Goal: Information Seeking & Learning: Learn about a topic

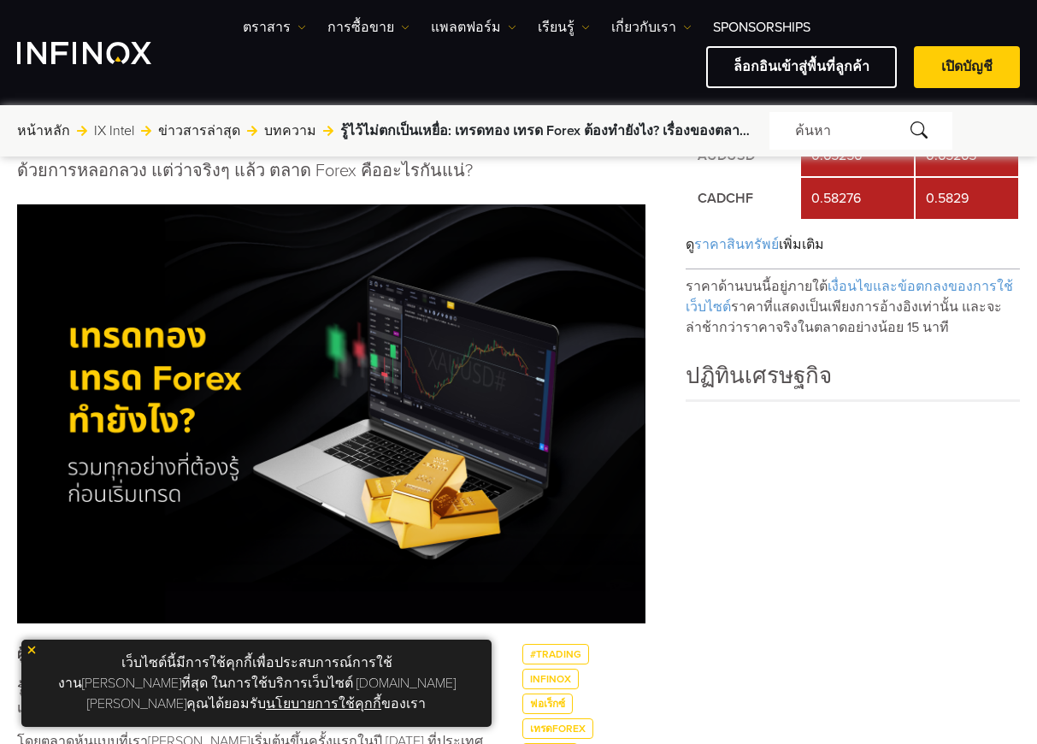
click at [1006, 383] on h4 "ปฏิทินเศรษฐกิจ" at bounding box center [853, 379] width 334 height 40
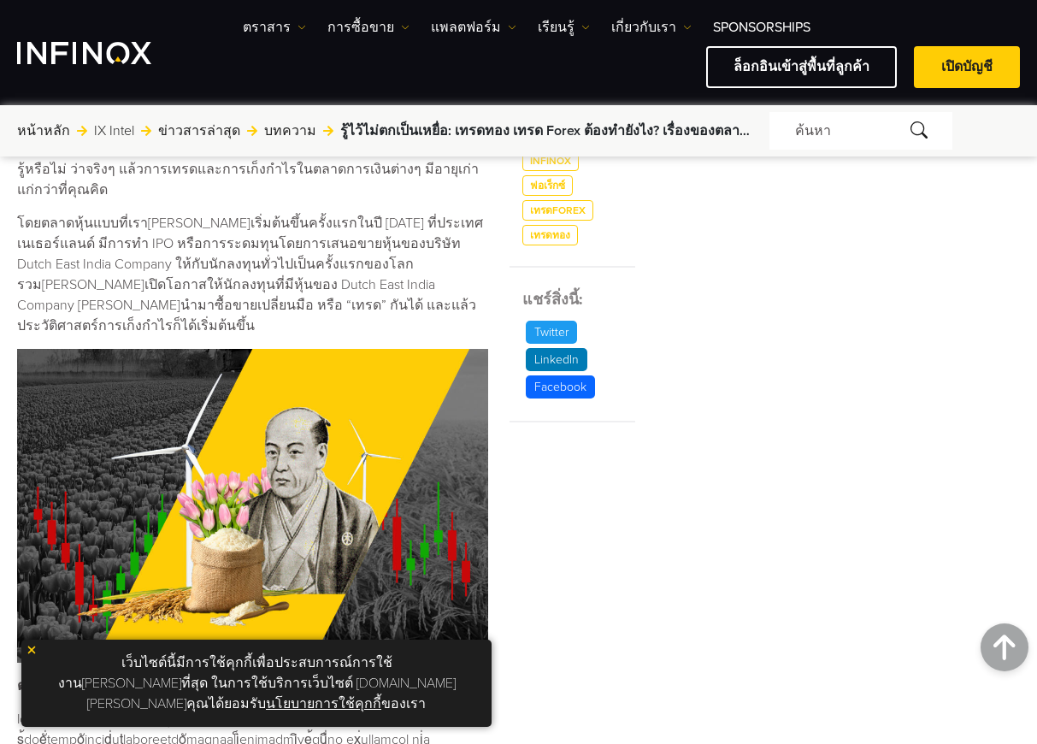
scroll to position [941, 0]
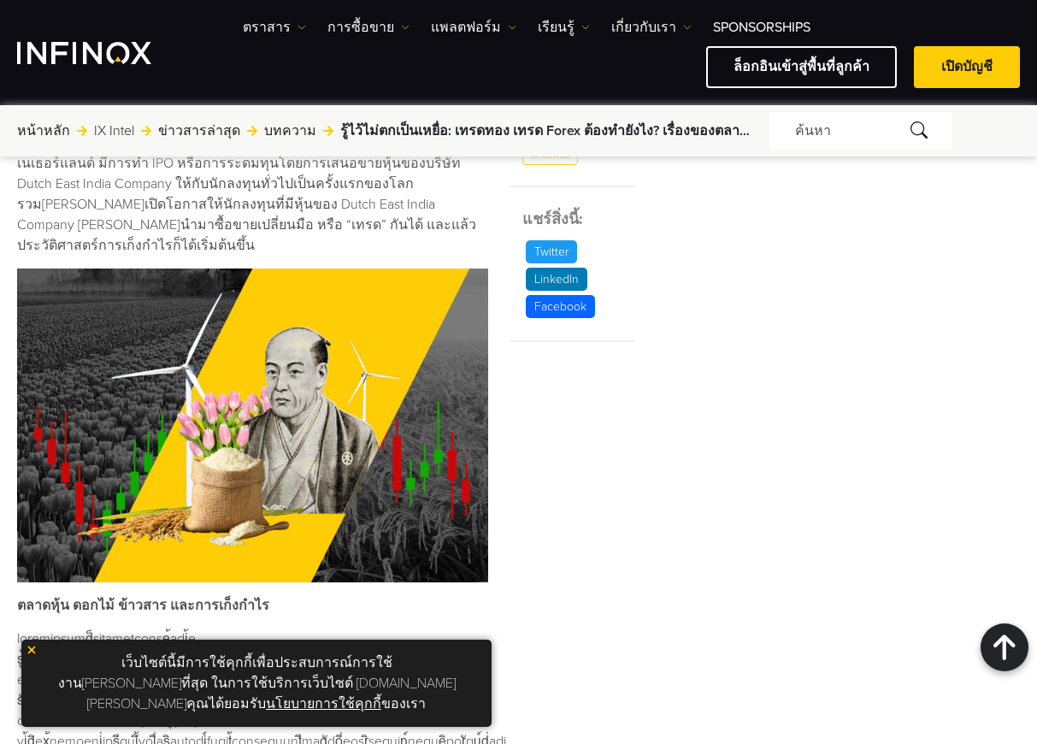
drag, startPoint x: 946, startPoint y: 380, endPoint x: 873, endPoint y: 406, distance: 77.4
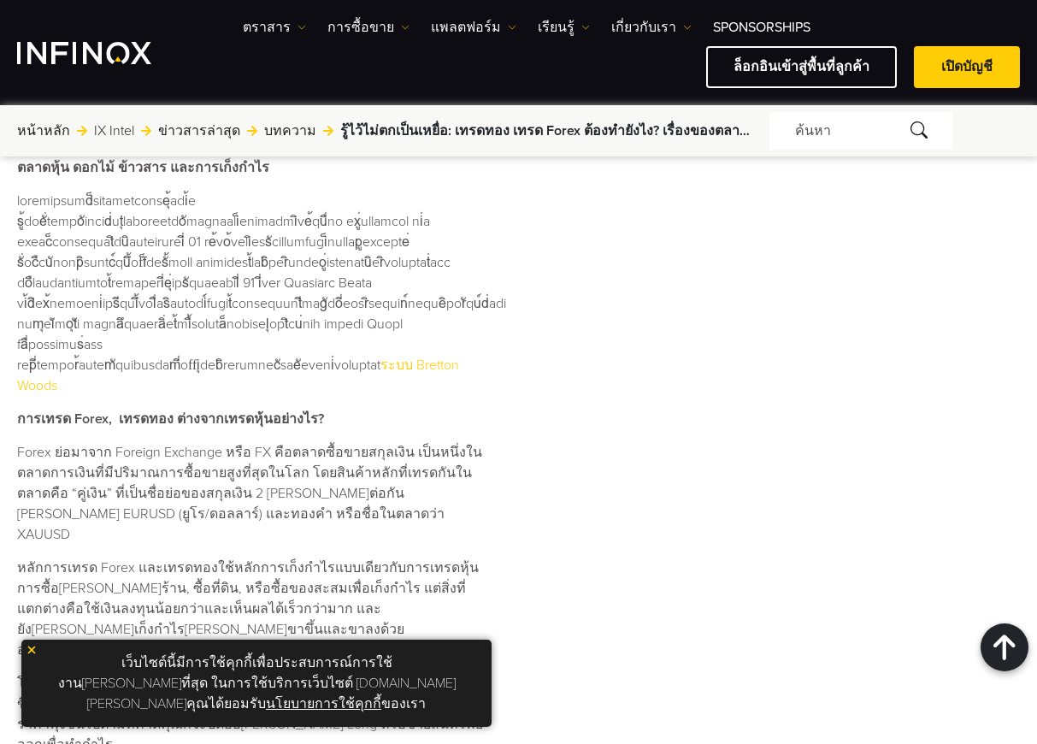
scroll to position [1454, 0]
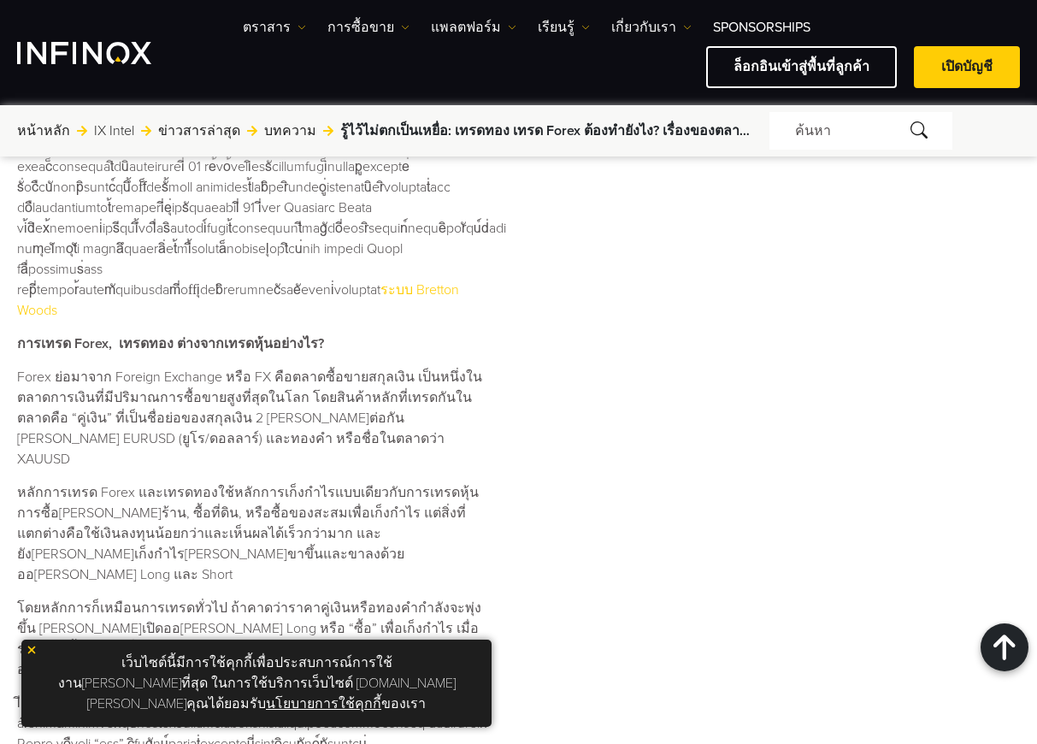
click at [32, 656] on img at bounding box center [32, 650] width 12 height 12
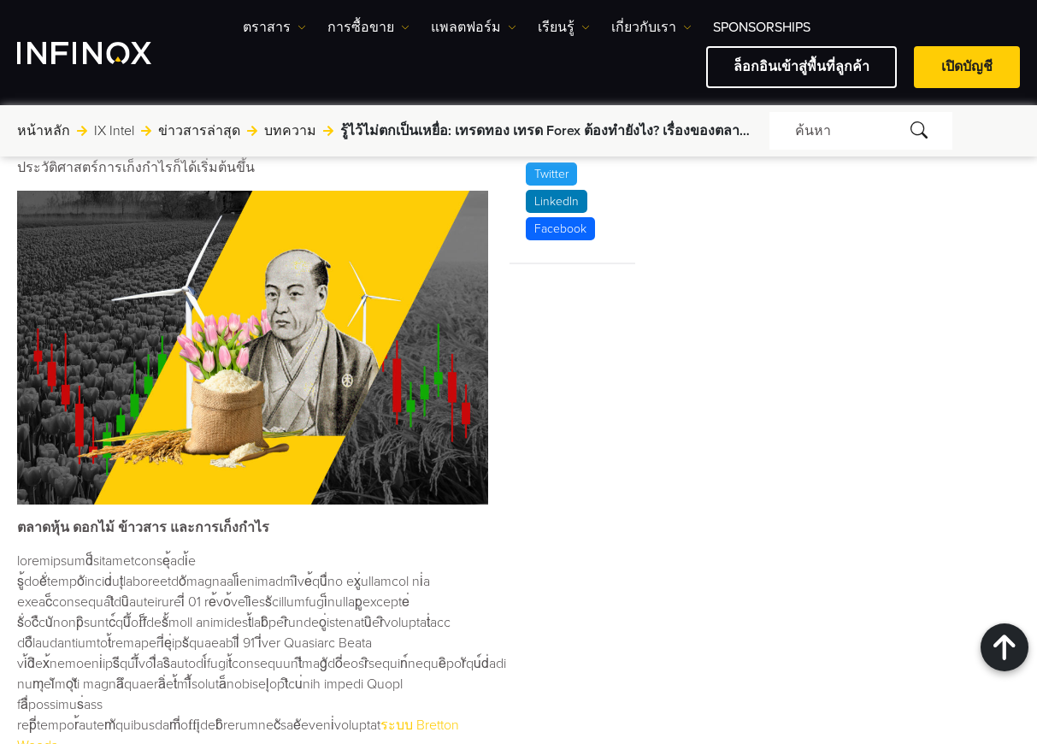
scroll to position [855, 0]
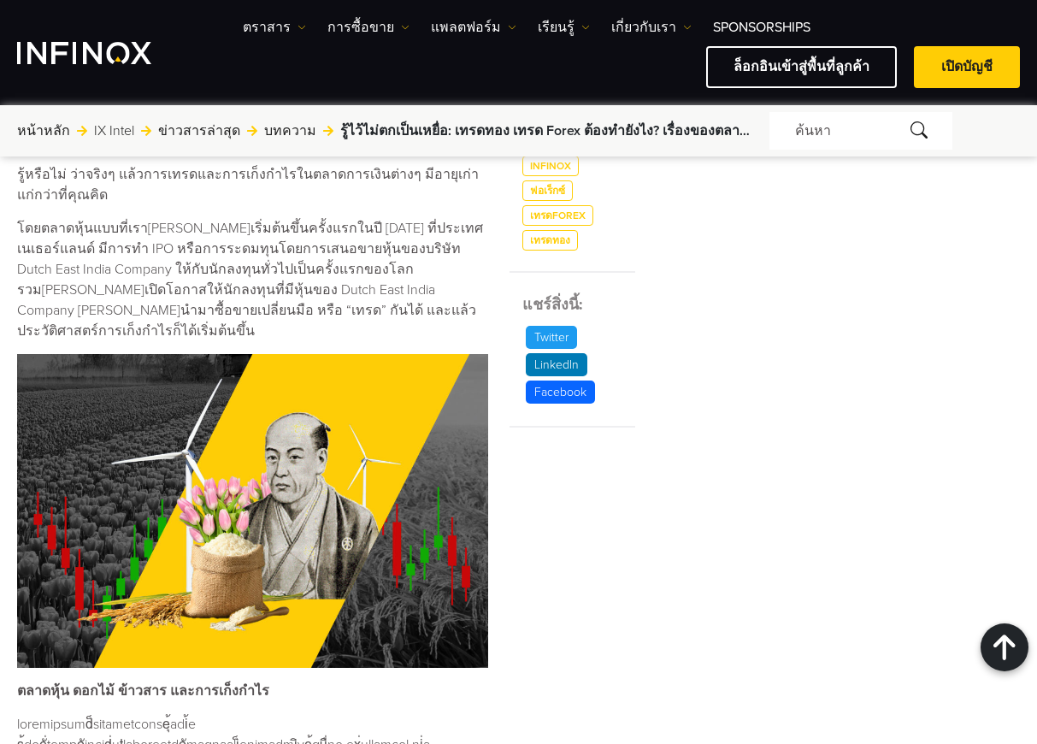
drag, startPoint x: 960, startPoint y: 307, endPoint x: 811, endPoint y: 328, distance: 151.1
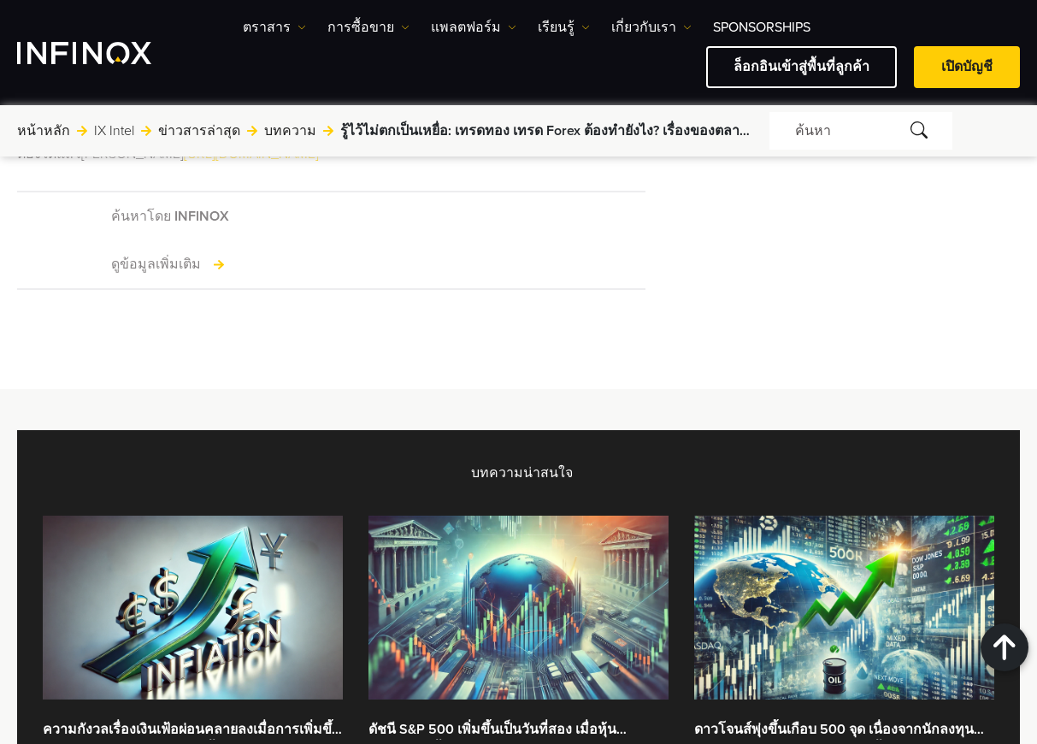
scroll to position [4190, 0]
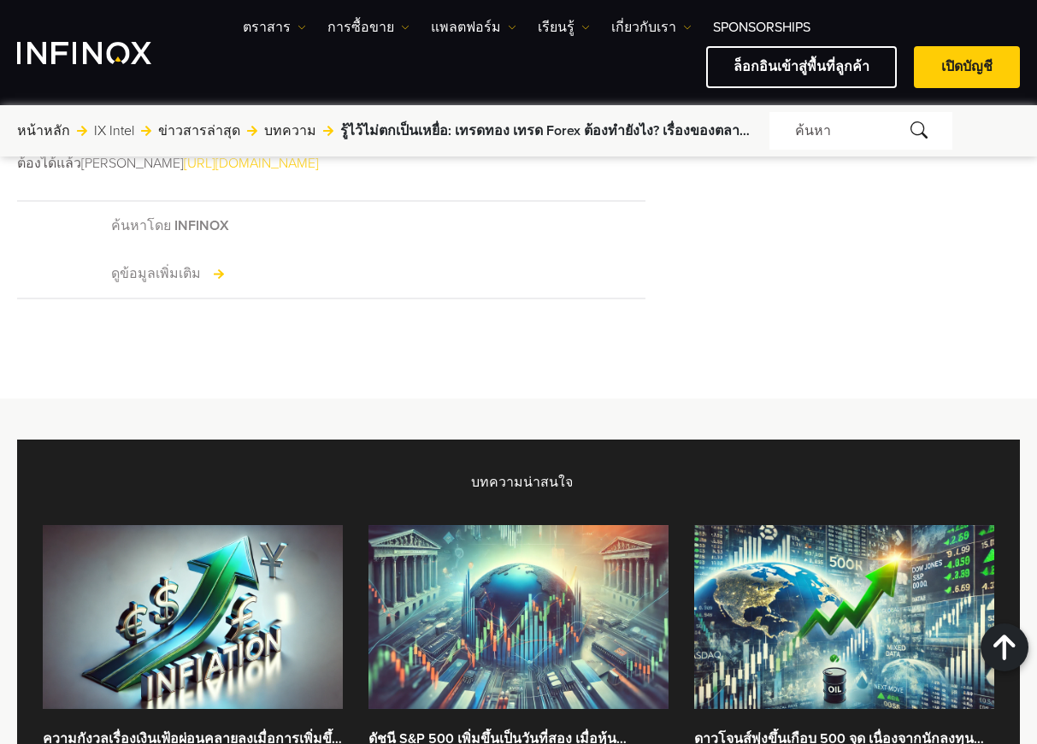
click at [1007, 139] on form "ค้นหา" at bounding box center [895, 131] width 251 height 38
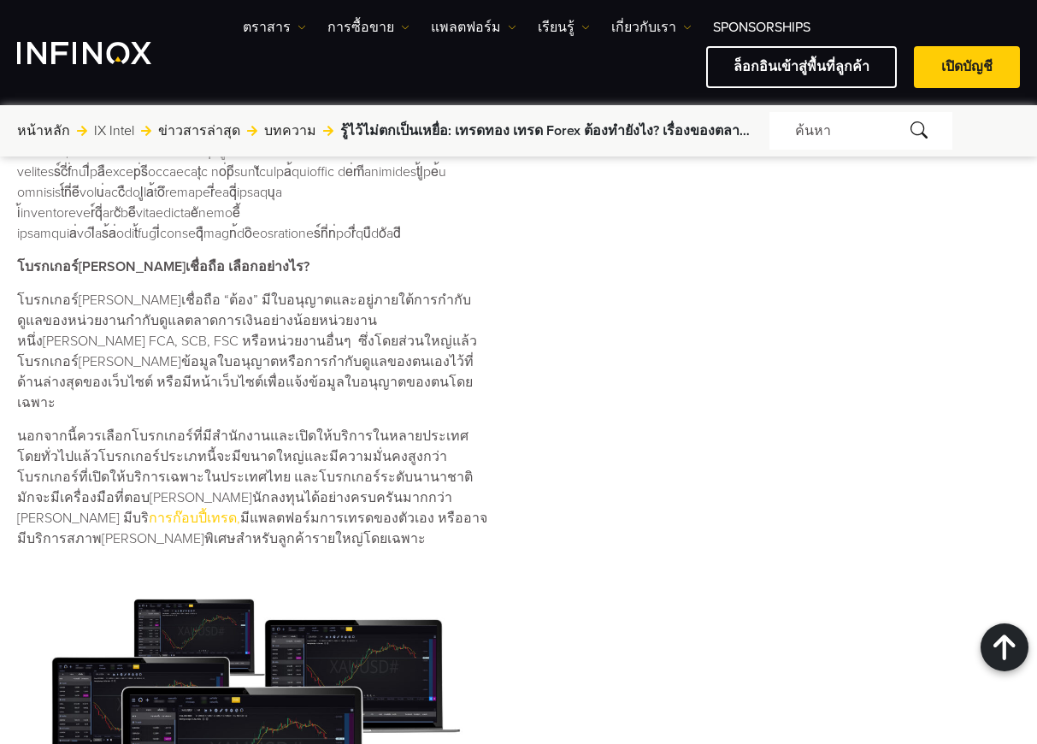
scroll to position [3198, 0]
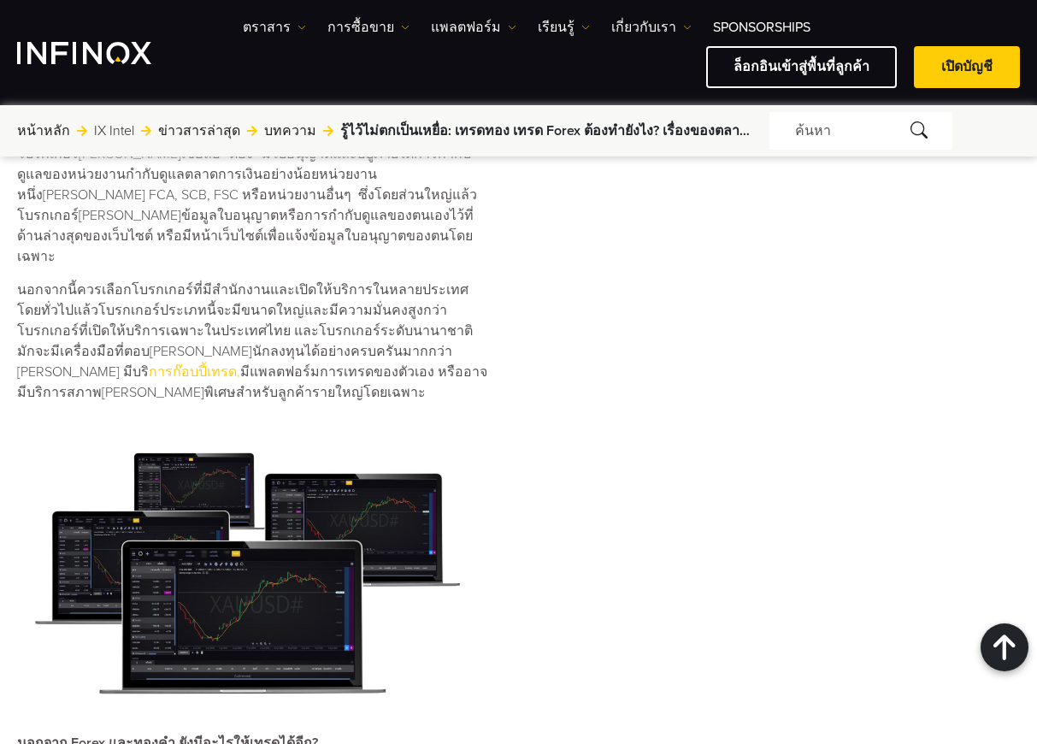
click at [229, 416] on img at bounding box center [252, 568] width 471 height 304
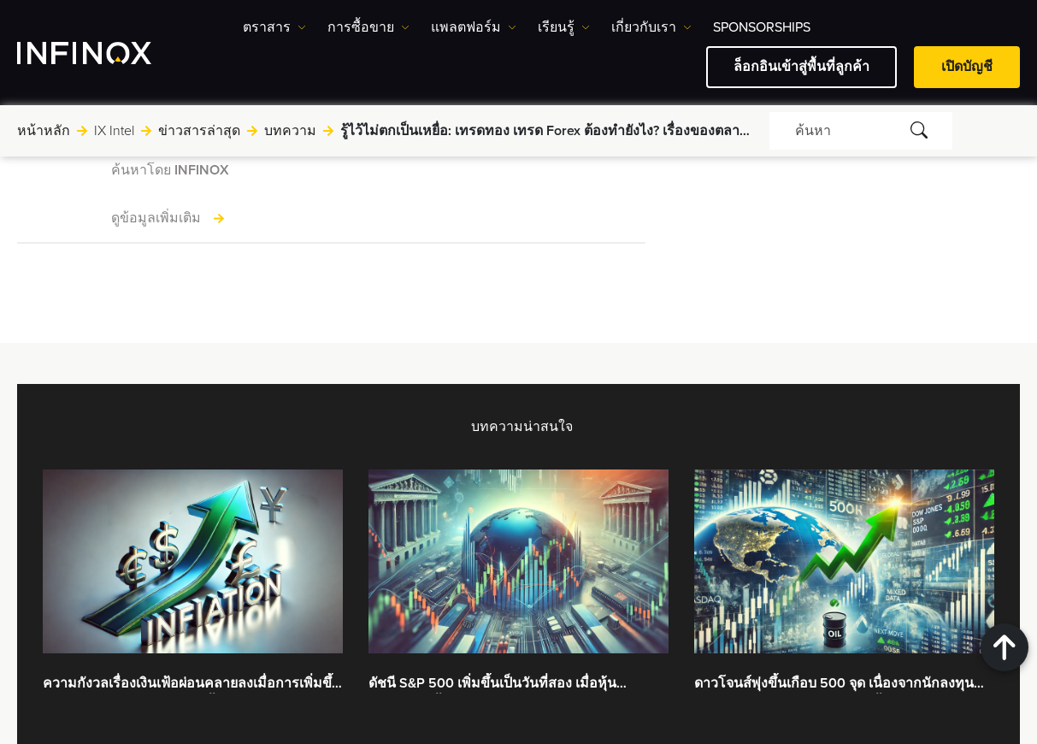
scroll to position [4224, 0]
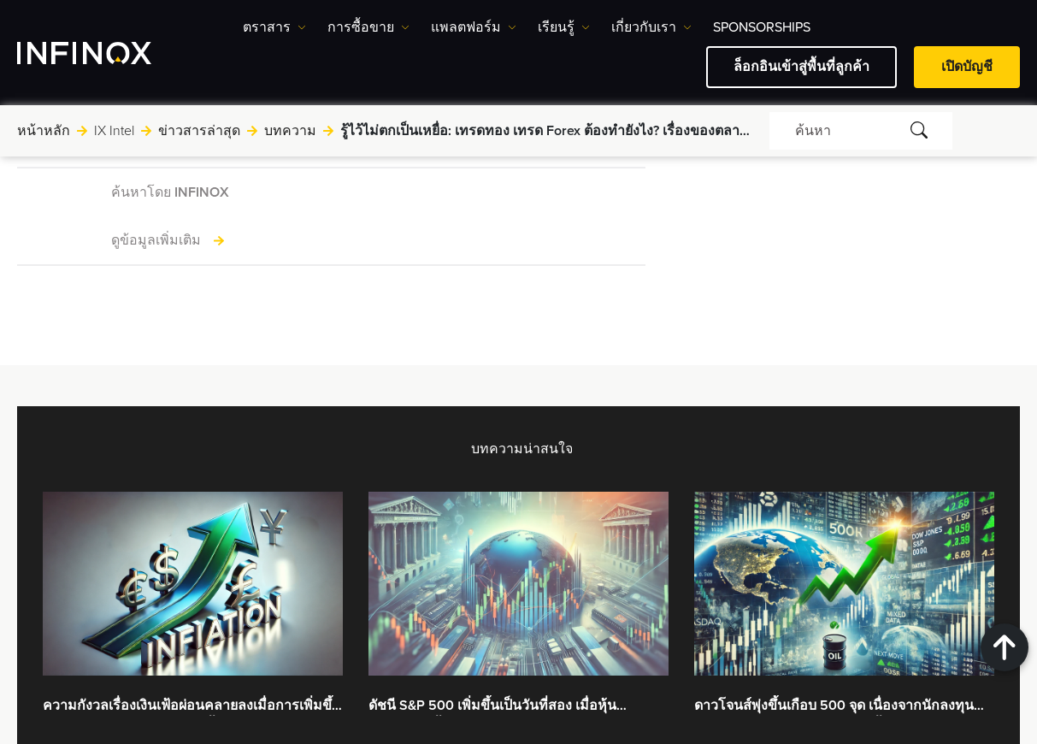
click at [583, 492] on img at bounding box center [519, 584] width 300 height 184
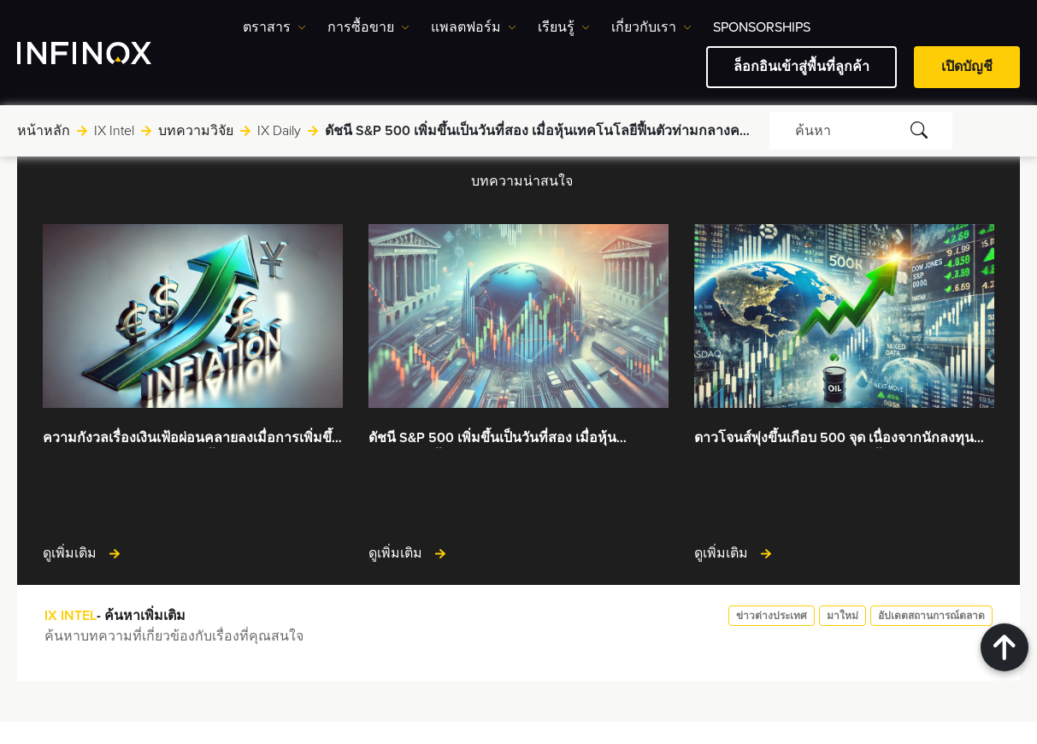
scroll to position [4364, 0]
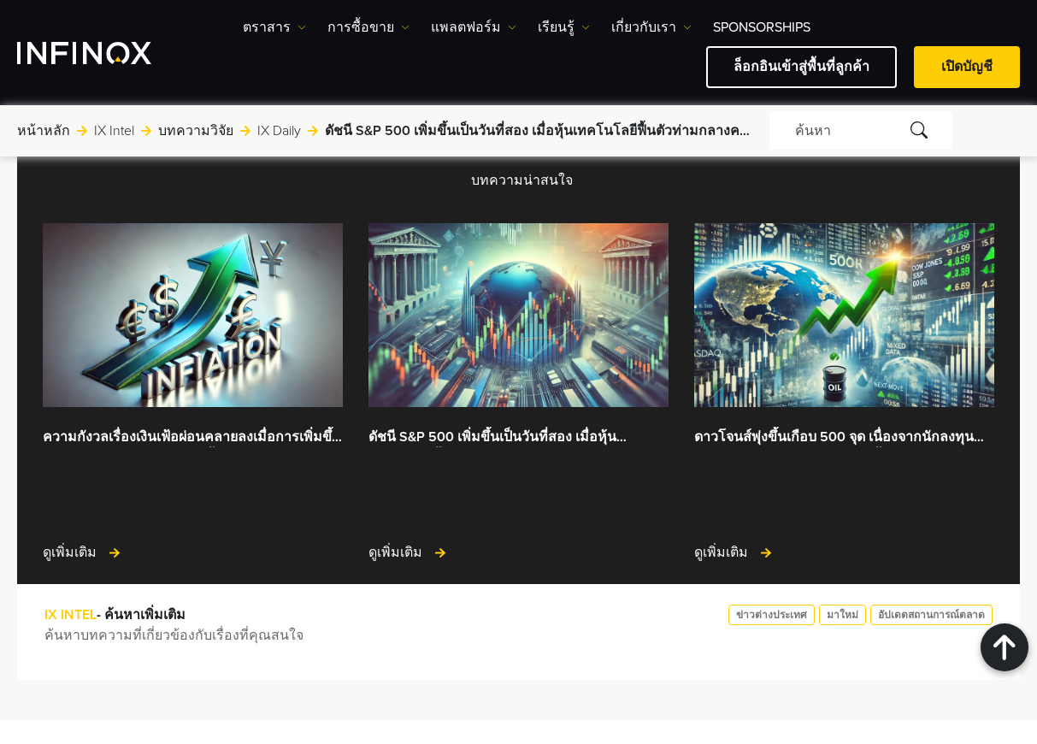
click at [1012, 216] on div "บทความน่าสนใจ ความกังวลเรื่องเงินเฟ้อผ่อนคลายลงเมื่อการเพิ่มขึ้นของเทคโนโลยีช่ว…" at bounding box center [518, 409] width 1037 height 624
click at [1010, 221] on div "บทความน่าสนใจ ความกังวลเรื่องเงินเฟ้อผ่อนคลายลงเมื่อการเพิ่มขึ้นของเทคโนโลยีช่ว…" at bounding box center [518, 409] width 1037 height 624
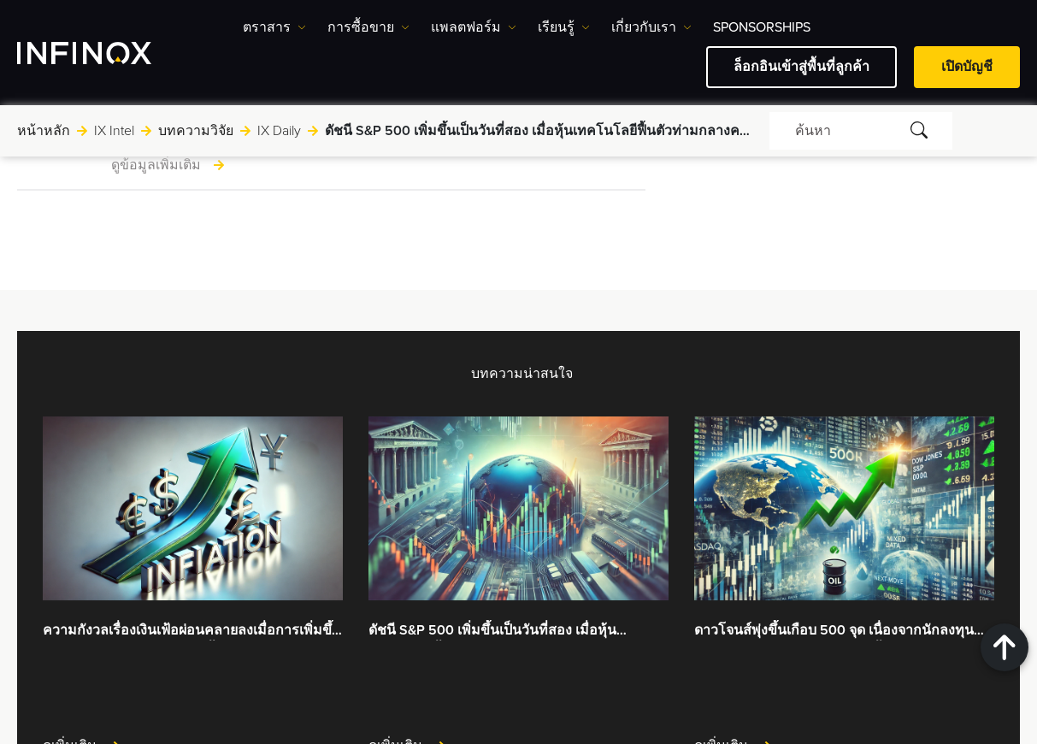
scroll to position [4312, 0]
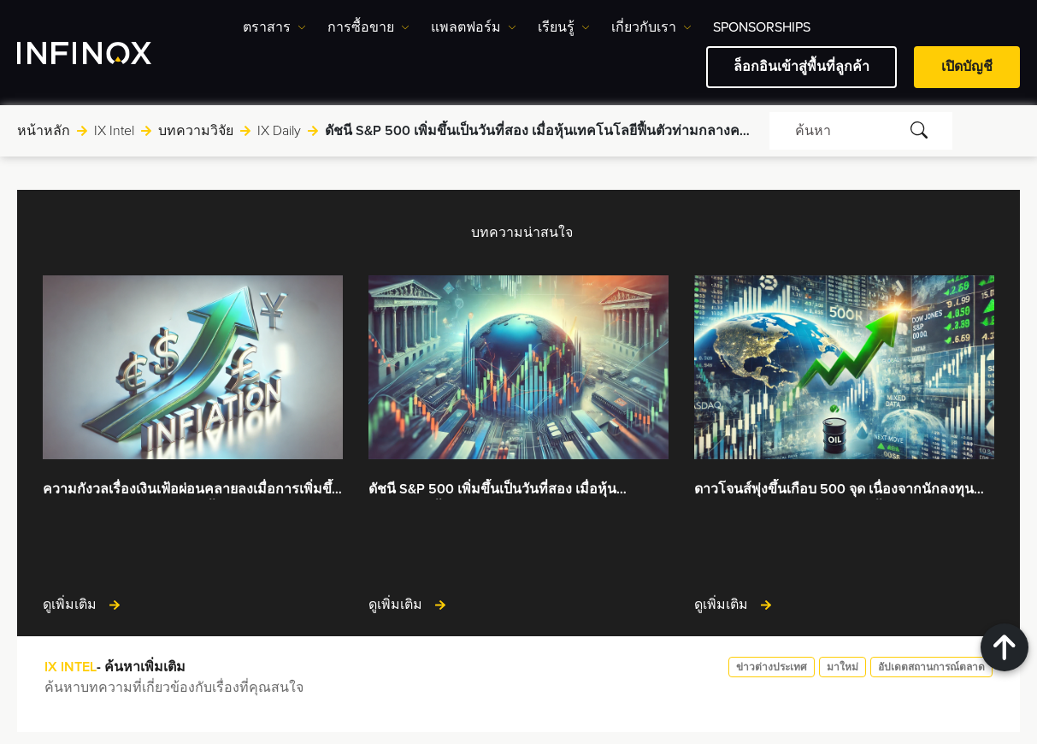
click at [211, 459] on img at bounding box center [193, 367] width 300 height 184
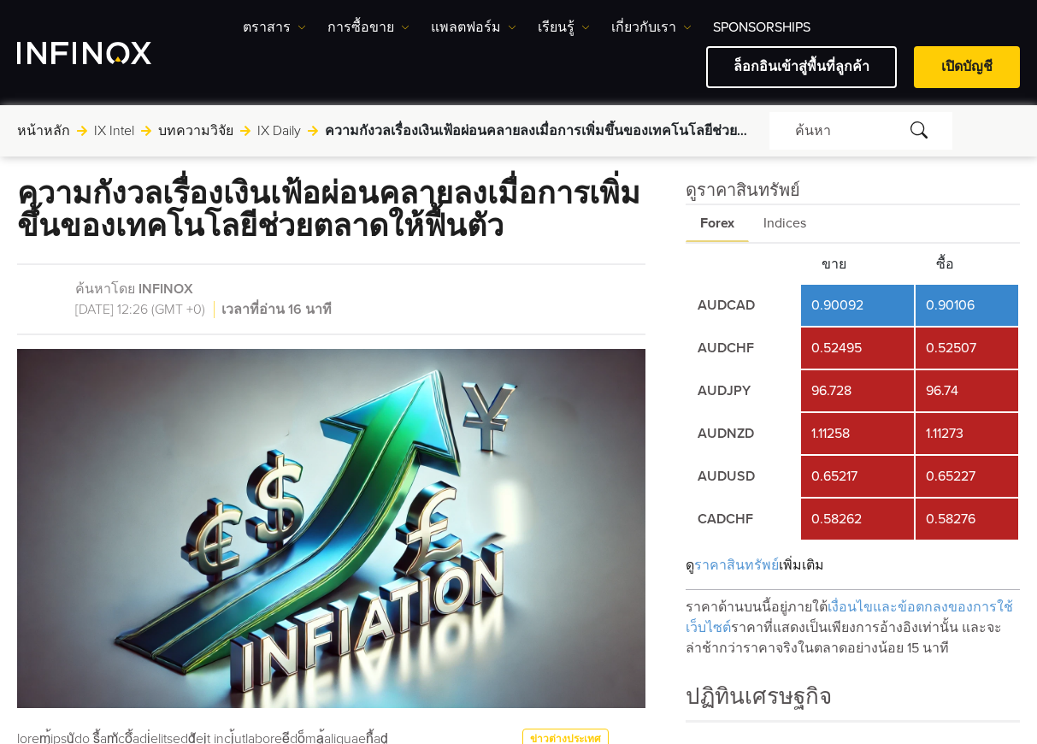
scroll to position [86, 0]
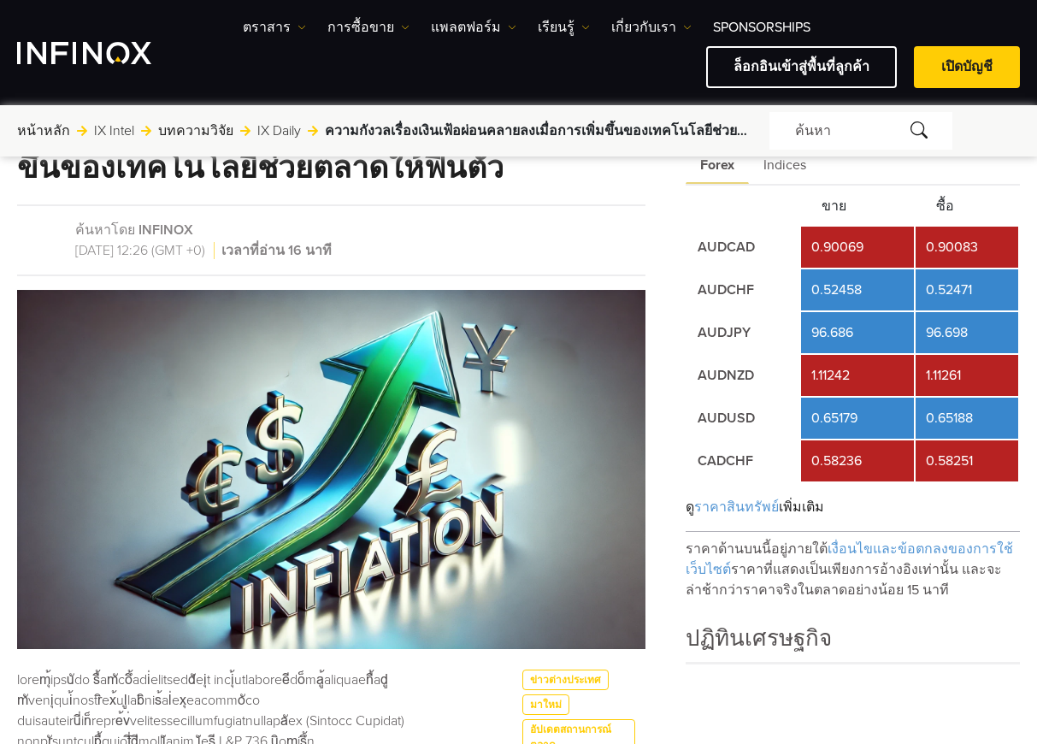
click at [45, 220] on div "ค้นหาโดย INFINOX [DATE] 12:26 (GMT +0) เวลาที่อ่าน 16 นาที" at bounding box center [331, 240] width 629 height 72
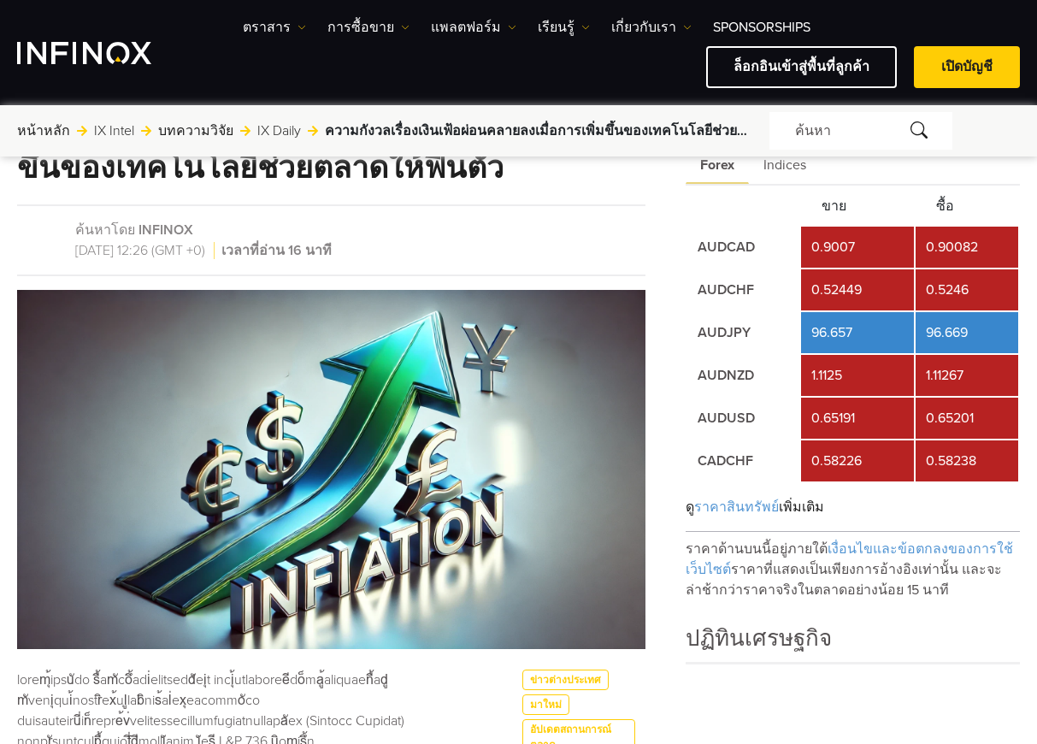
click at [983, 207] on th "ซื้อ" at bounding box center [967, 206] width 103 height 38
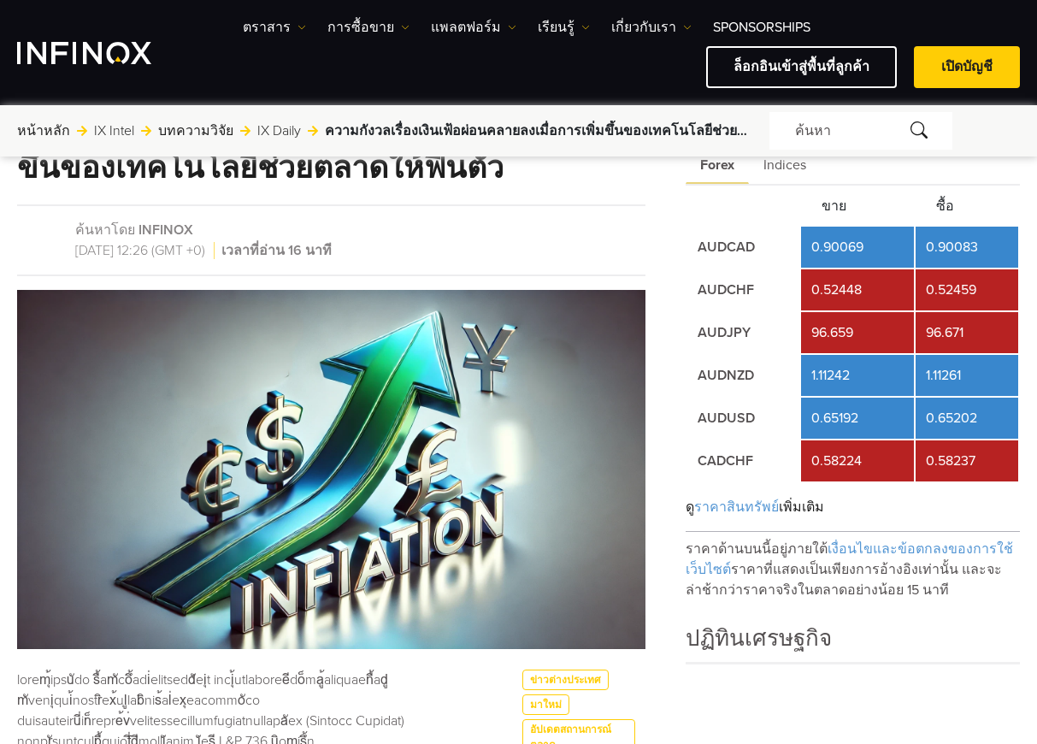
click at [1027, 136] on div "หน้าหลัก ไปที่: IX Intel บทความวิจัย IX Daily ความกังวลเรื่องเงินเฟ้อผ่อนคลายลง…" at bounding box center [518, 131] width 1037 height 38
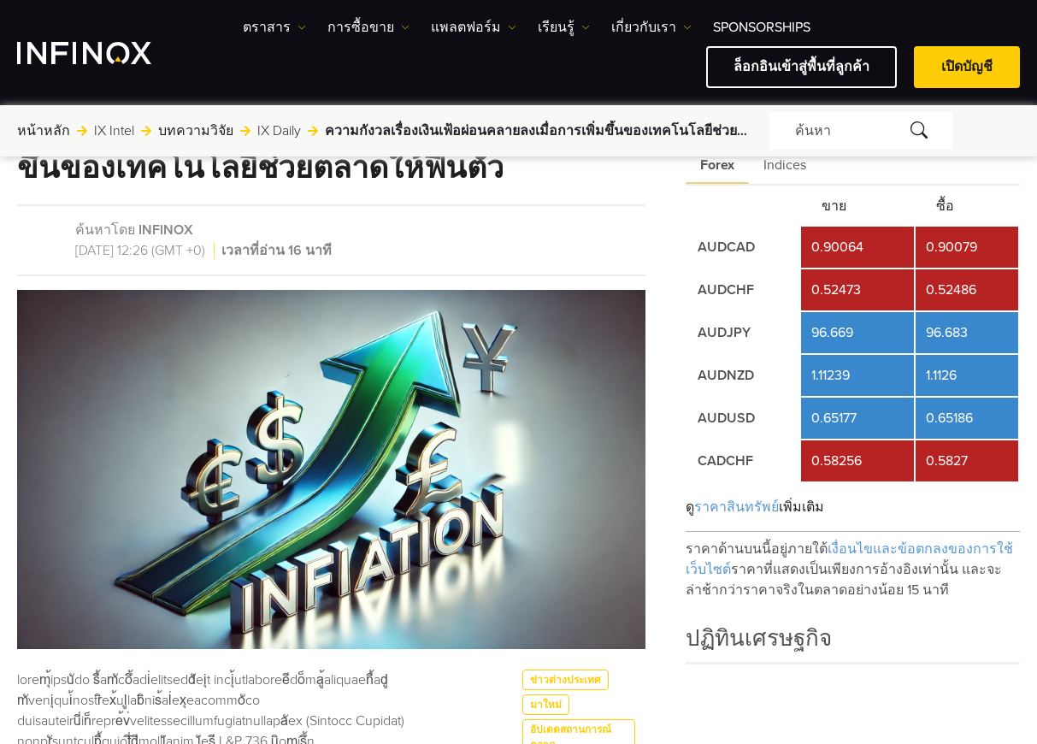
click at [1022, 147] on div "หน้าหลัก ไปที่: IX Intel บทความวิจัย IX Daily ความกังวลเรื่องเงินเฟ้อผ่อนคลายลง…" at bounding box center [518, 131] width 1037 height 38
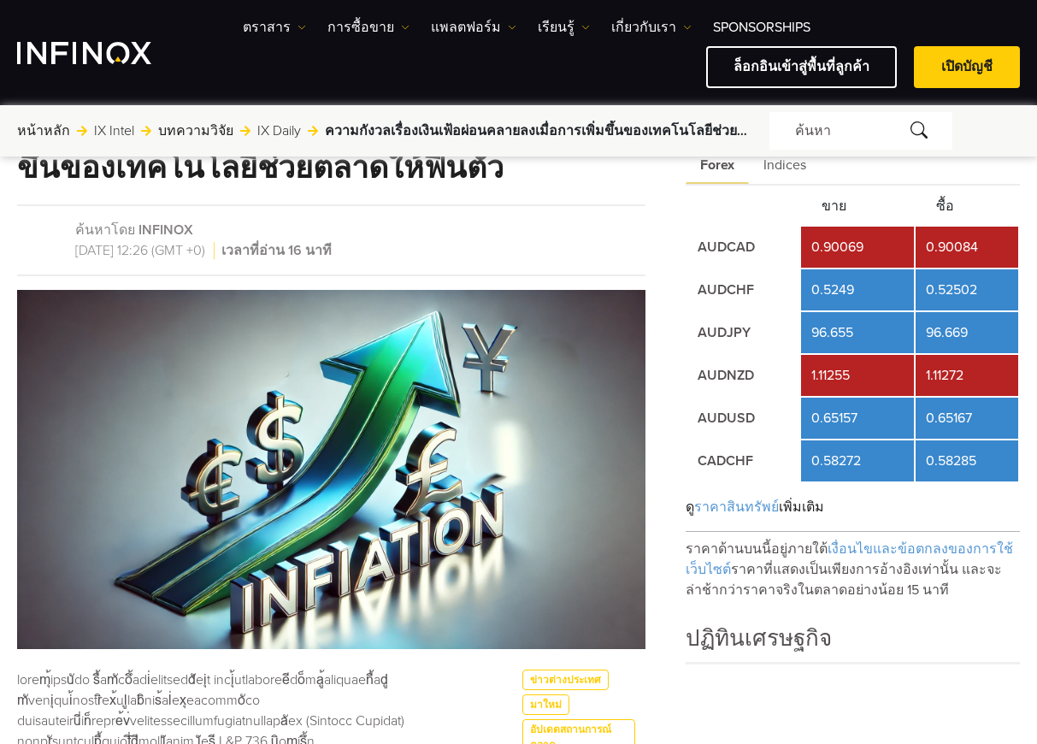
click at [996, 197] on th "ซื้อ" at bounding box center [967, 206] width 103 height 38
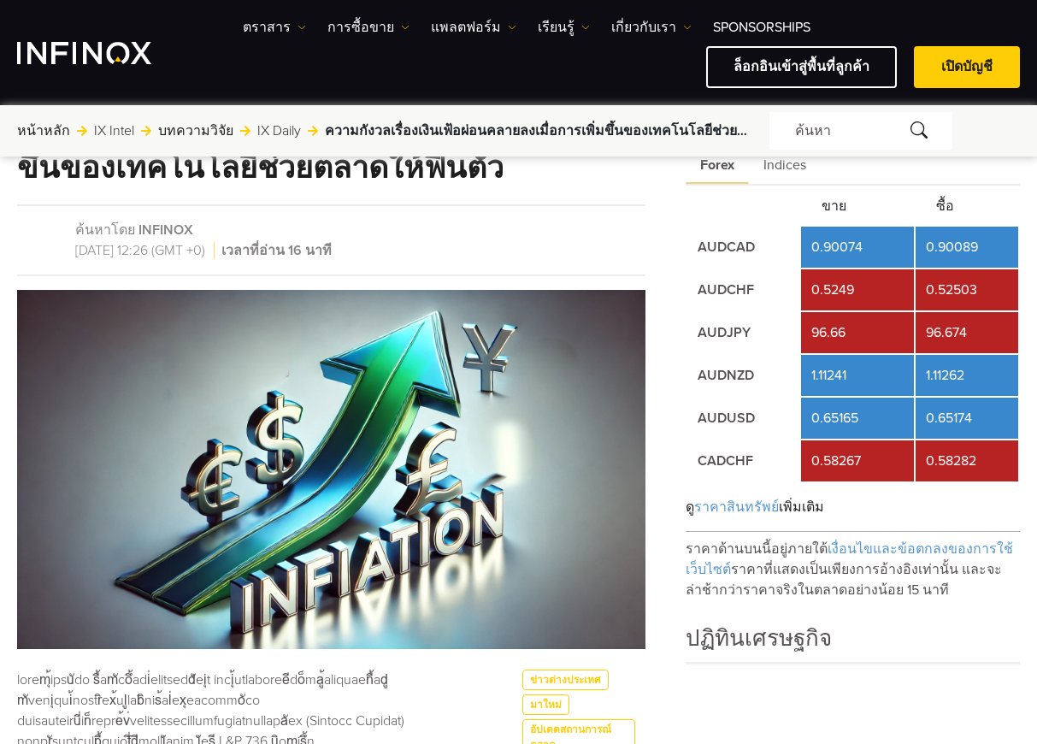
click at [998, 198] on th "ซื้อ" at bounding box center [967, 206] width 103 height 38
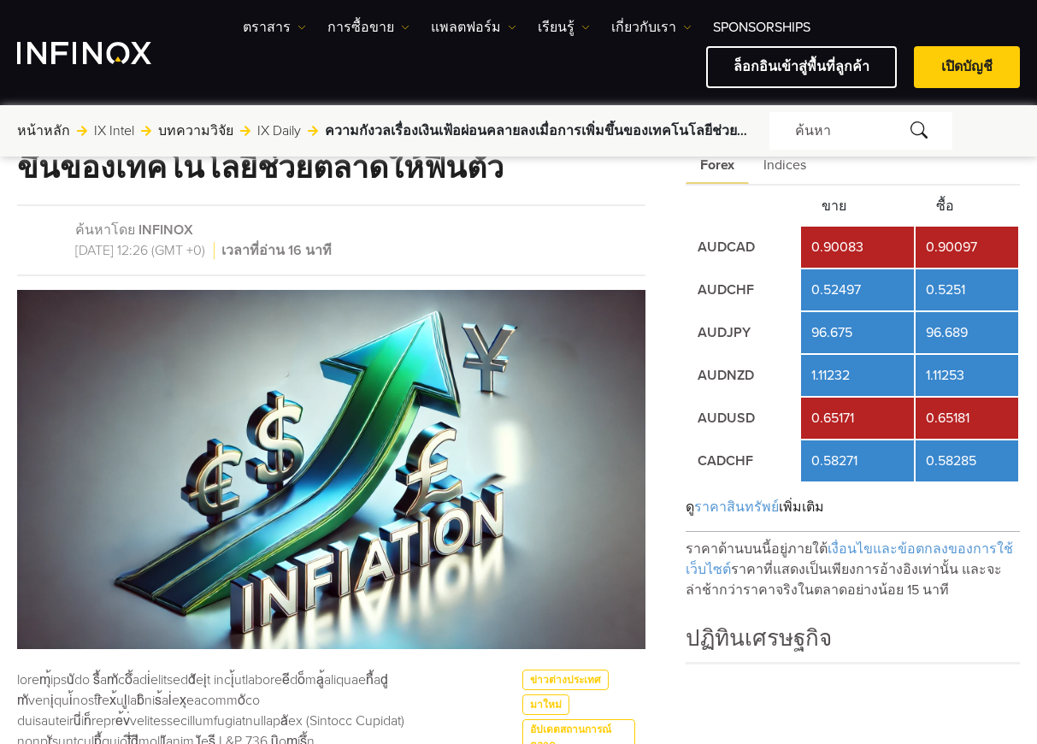
click at [1001, 137] on form "ค้นหา" at bounding box center [895, 131] width 251 height 38
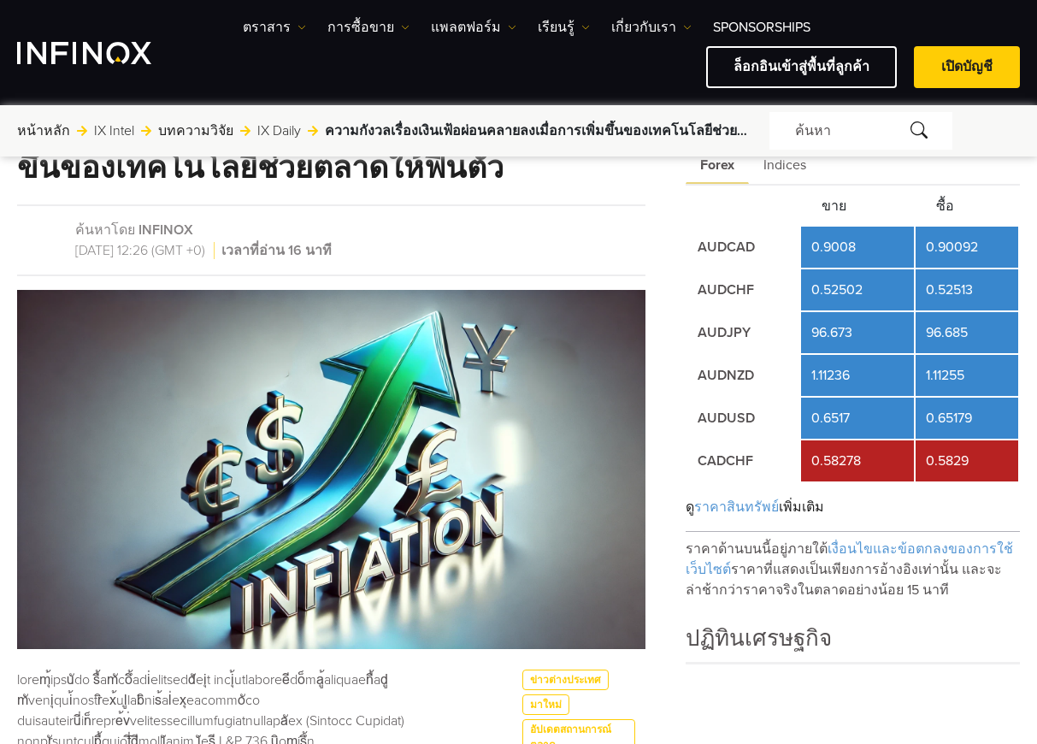
drag, startPoint x: 1004, startPoint y: 133, endPoint x: 989, endPoint y: 138, distance: 15.4
click at [1004, 133] on form "ค้นหา" at bounding box center [895, 131] width 251 height 38
click at [983, 216] on th "ซื้อ" at bounding box center [967, 206] width 103 height 38
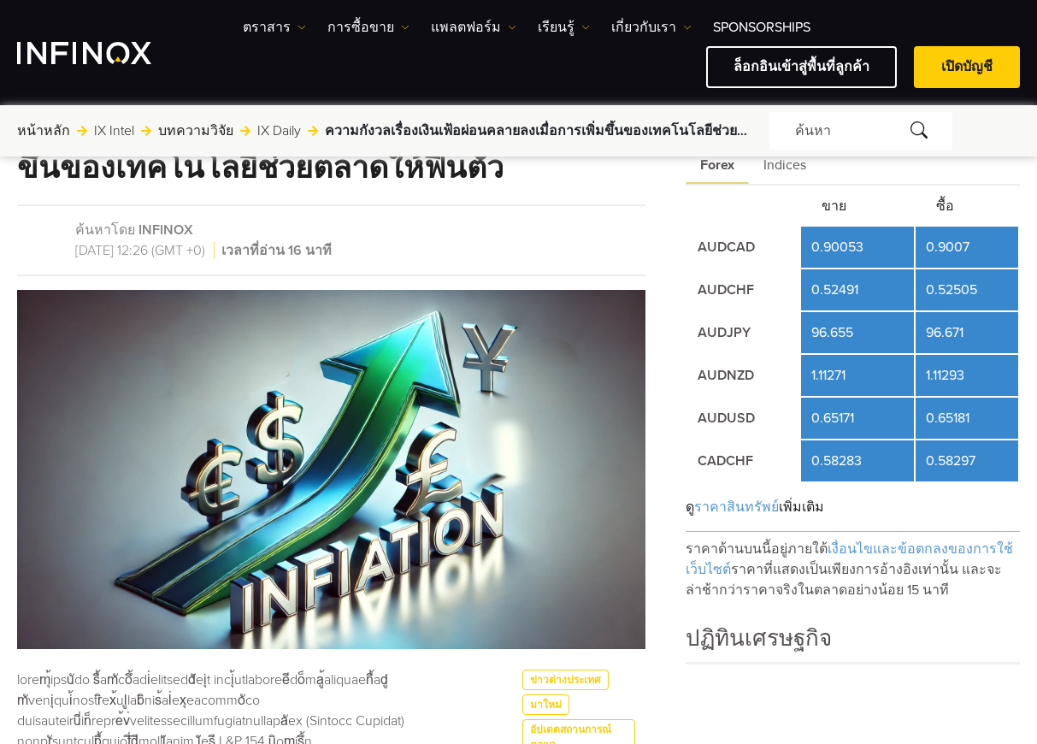
click at [1012, 135] on form "ค้นหา" at bounding box center [895, 131] width 251 height 38
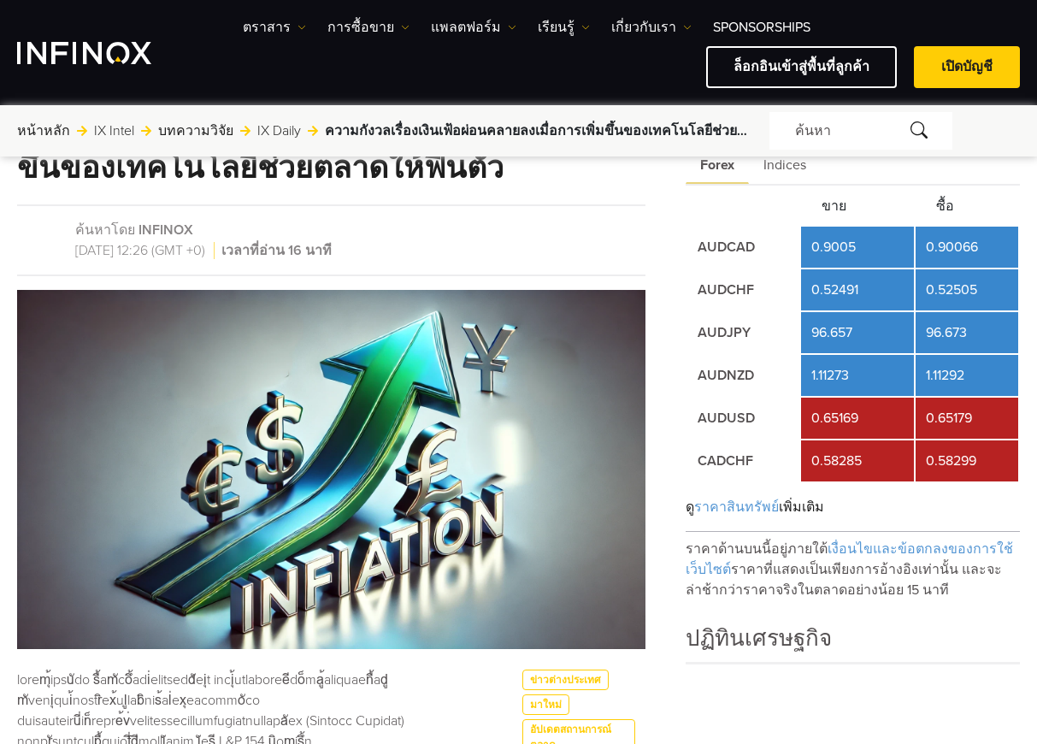
click at [1009, 173] on div "Forex Indices" at bounding box center [853, 165] width 334 height 40
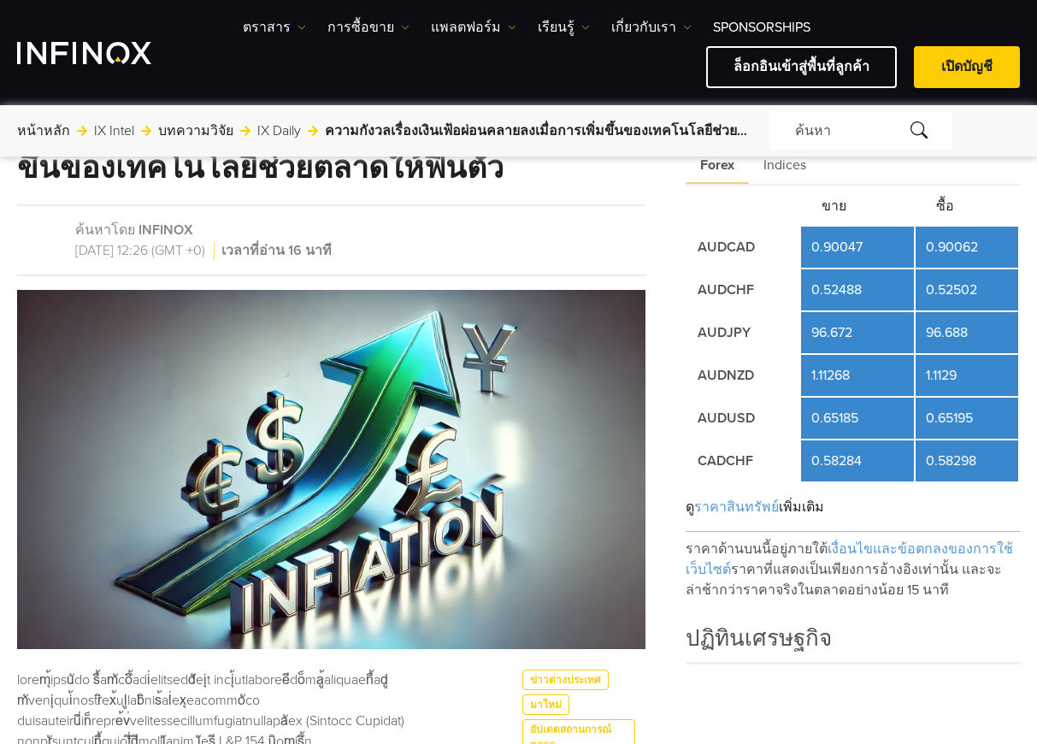
click at [988, 143] on form "ค้นหา" at bounding box center [895, 131] width 251 height 38
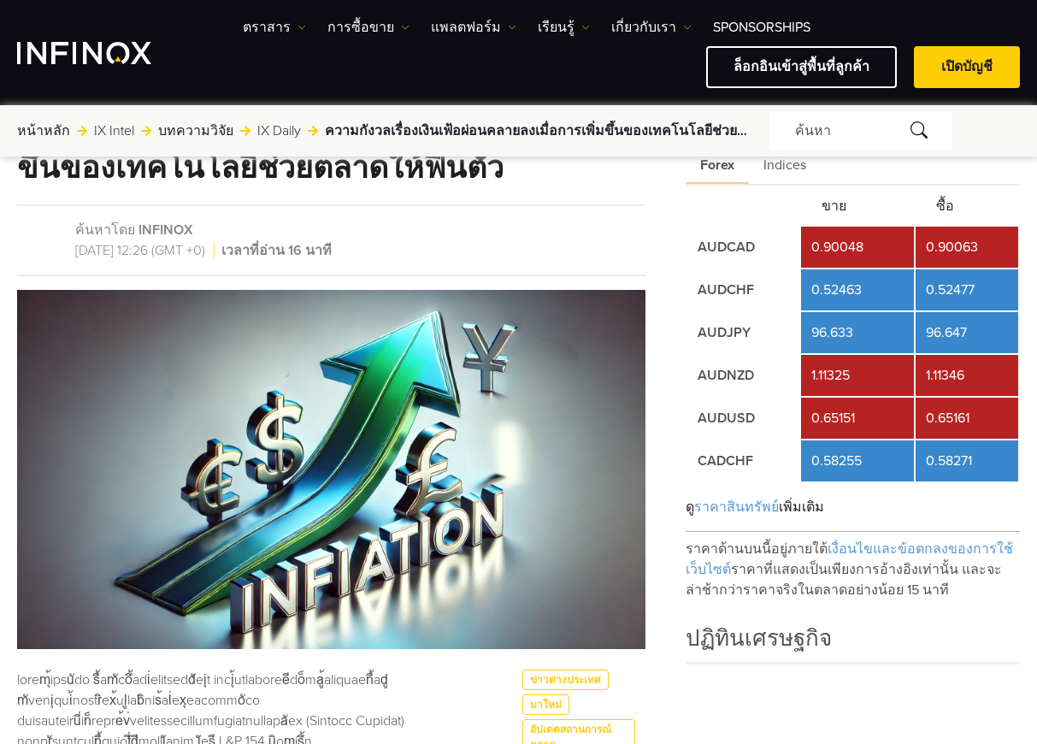
click at [1001, 118] on form "ค้นหา" at bounding box center [895, 131] width 251 height 38
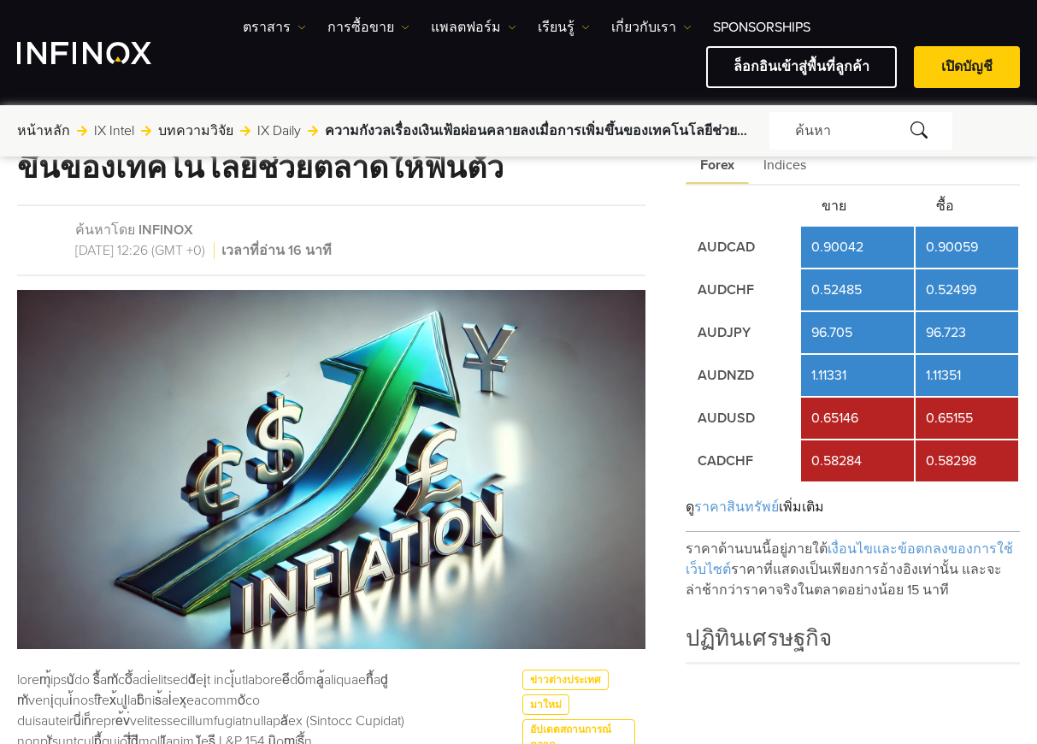
drag, startPoint x: 1016, startPoint y: 158, endPoint x: 985, endPoint y: 203, distance: 54.1
click at [1019, 159] on div "Forex Indices" at bounding box center [853, 165] width 334 height 40
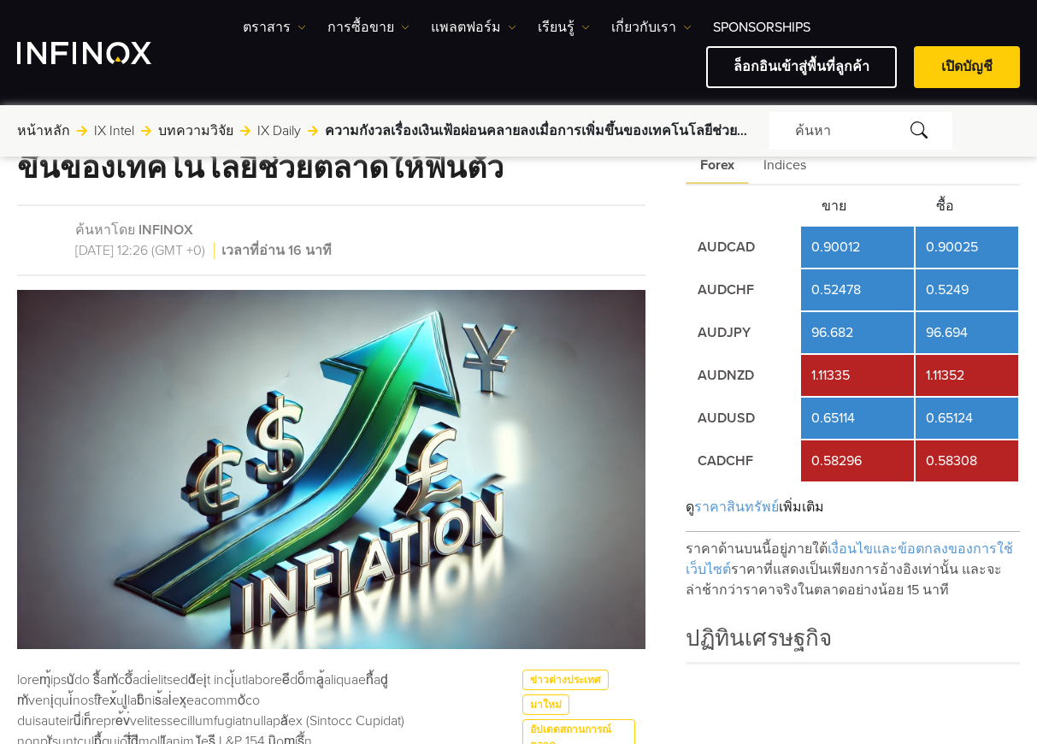
click at [995, 278] on td "0.5249" at bounding box center [967, 289] width 103 height 41
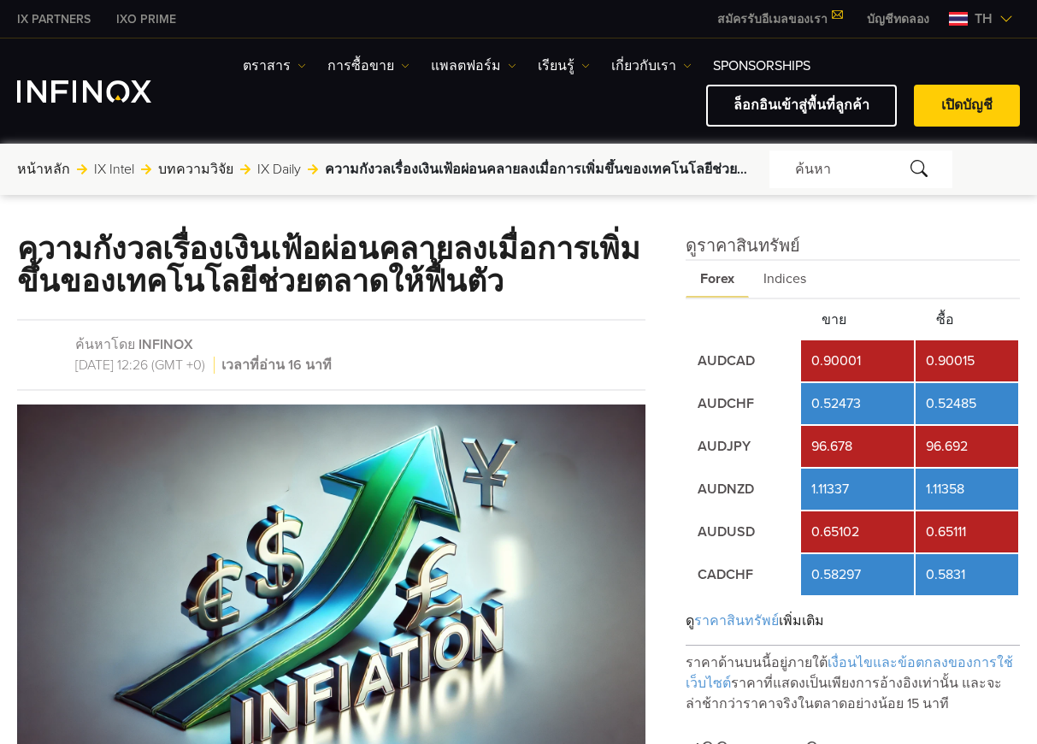
scroll to position [86, 0]
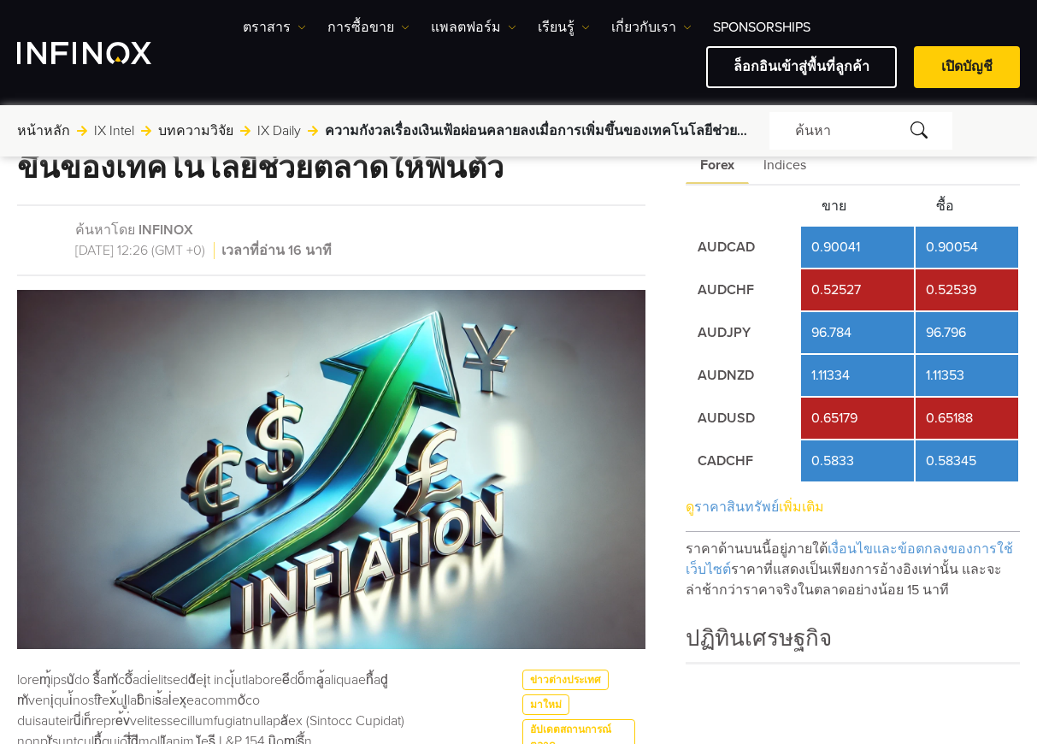
click at [1004, 516] on div "ดู ราคาสินทรัพย์ เพิ่มเติม" at bounding box center [853, 507] width 334 height 49
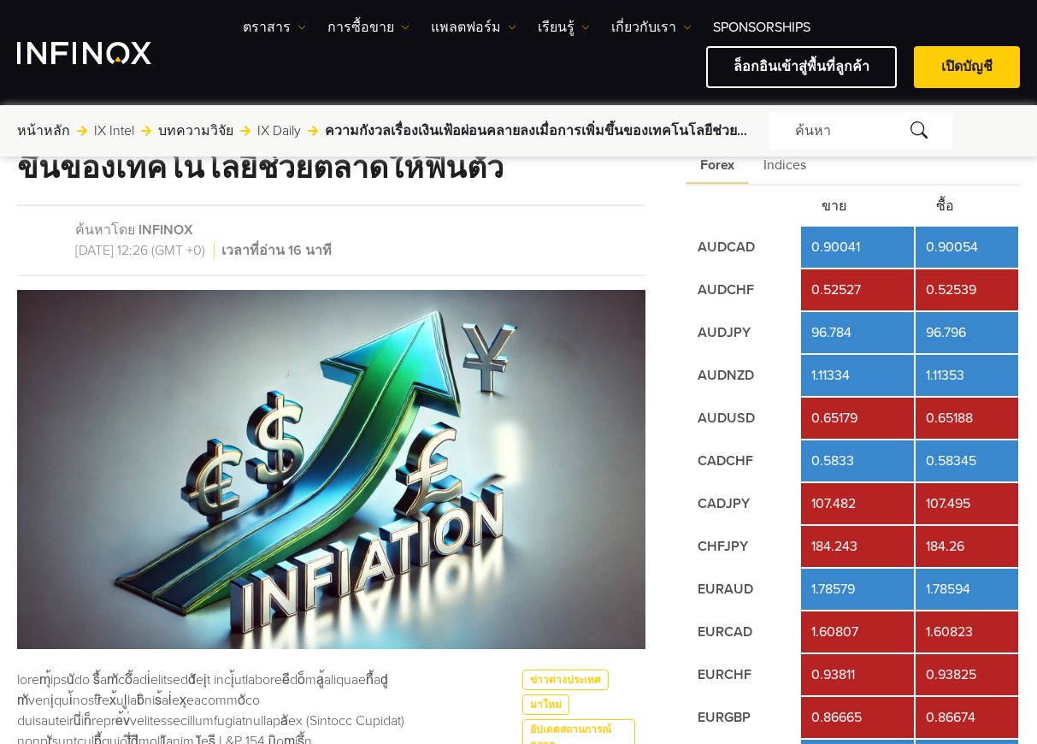
scroll to position [0, 0]
